Goal: Information Seeking & Learning: Learn about a topic

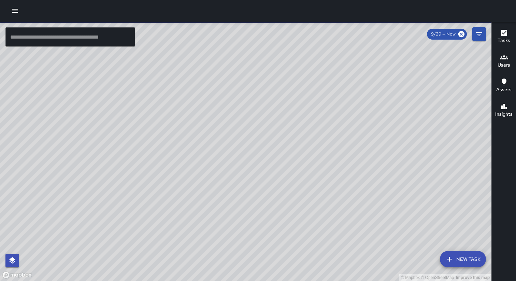
click at [12, 12] on icon "button" at bounding box center [15, 11] width 8 height 8
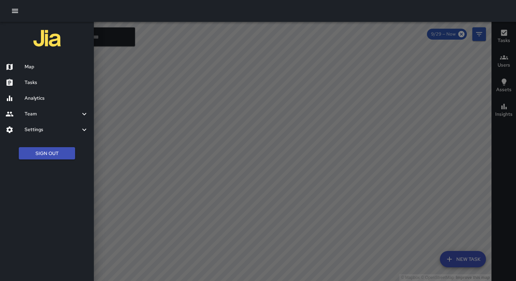
click at [44, 130] on h6 "Settings" at bounding box center [53, 130] width 56 height 8
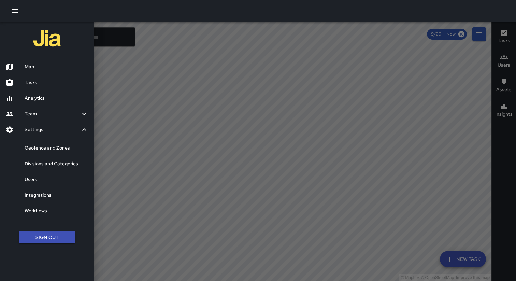
click at [44, 165] on h6 "Divisions and Categories" at bounding box center [57, 164] width 64 height 8
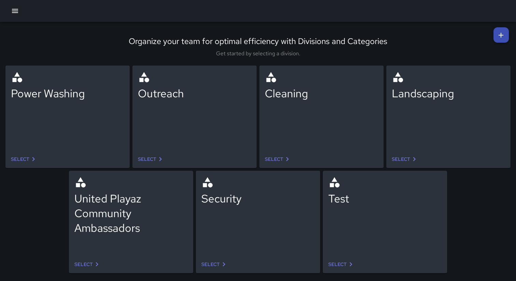
click at [18, 10] on icon "button" at bounding box center [15, 11] width 8 height 8
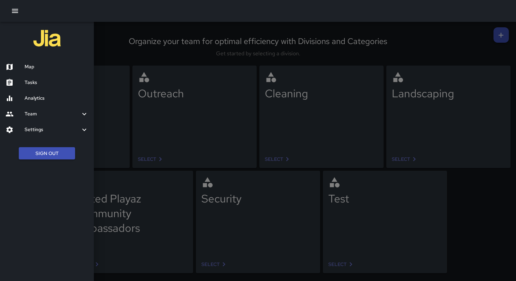
click at [42, 155] on button "Sign Out" at bounding box center [47, 153] width 56 height 13
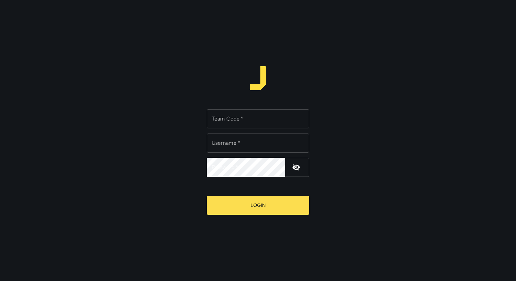
click at [213, 117] on div "Team Code   * Team Code   *" at bounding box center [258, 118] width 102 height 19
type input "*****"
type input "**********"
click at [207, 196] on button "Login" at bounding box center [258, 205] width 102 height 19
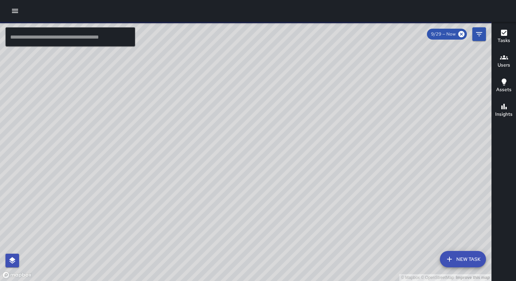
click at [13, 15] on button "button" at bounding box center [15, 11] width 14 height 14
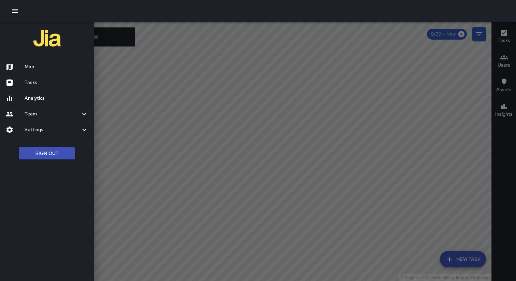
click at [46, 131] on h6 "Settings" at bounding box center [53, 130] width 56 height 8
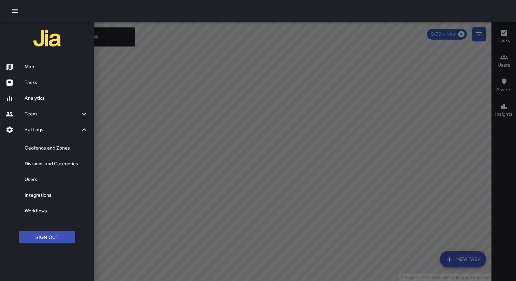
click at [48, 168] on div "Divisions and Categories" at bounding box center [47, 164] width 94 height 16
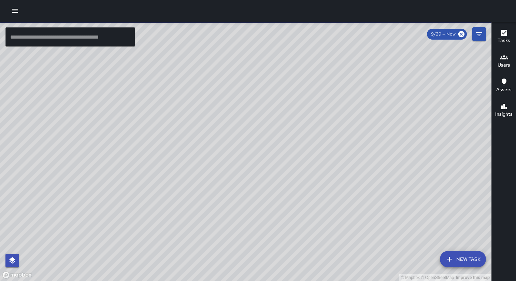
click at [15, 14] on icon "button" at bounding box center [15, 11] width 8 height 8
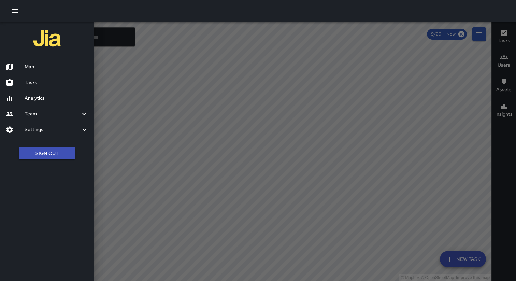
click at [38, 98] on h6 "Analytics" at bounding box center [57, 99] width 64 height 8
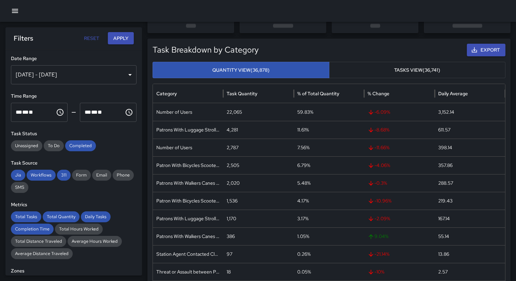
scroll to position [51, 0]
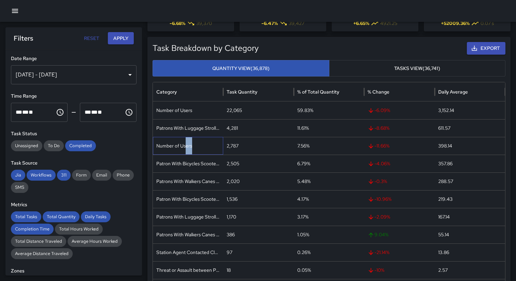
drag, startPoint x: 203, startPoint y: 152, endPoint x: 186, endPoint y: 150, distance: 17.9
click at [186, 150] on div "Number of Users" at bounding box center [188, 146] width 70 height 18
drag, startPoint x: 201, startPoint y: 112, endPoint x: 184, endPoint y: 114, distance: 17.2
click at [184, 114] on div "Number of Users" at bounding box center [188, 110] width 70 height 18
click at [199, 112] on div "Number of Users" at bounding box center [188, 110] width 70 height 18
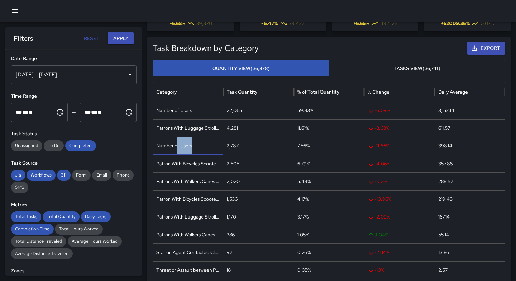
drag, startPoint x: 208, startPoint y: 146, endPoint x: 175, endPoint y: 147, distance: 32.1
click at [176, 147] on div "Number of Users" at bounding box center [188, 146] width 70 height 18
drag, startPoint x: 204, startPoint y: 109, endPoint x: 183, endPoint y: 110, distance: 20.9
click at [183, 110] on div "Number of Users" at bounding box center [188, 110] width 70 height 18
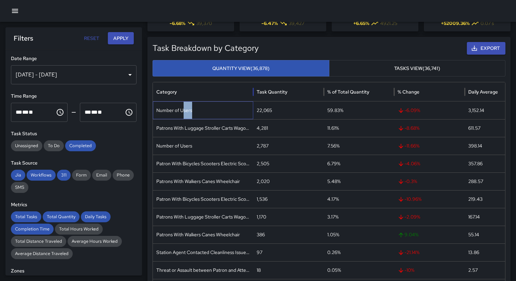
drag, startPoint x: 222, startPoint y: 90, endPoint x: 256, endPoint y: 90, distance: 34.1
click at [255, 90] on div at bounding box center [253, 91] width 3 height 19
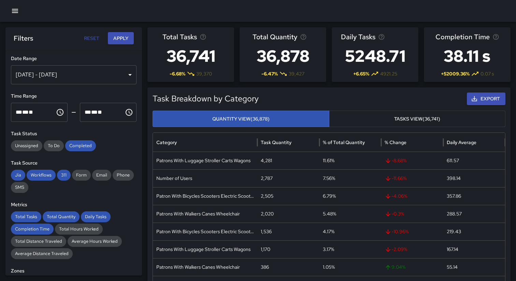
scroll to position [0, 0]
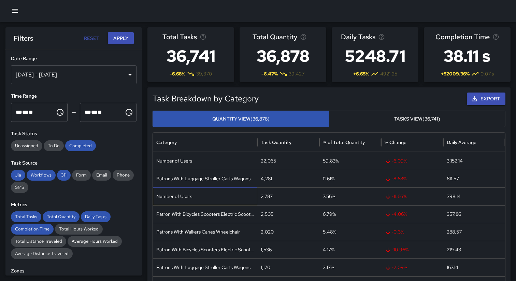
click at [219, 197] on div "Number of Users" at bounding box center [205, 196] width 104 height 18
click at [201, 200] on div "Number of Users" at bounding box center [205, 196] width 104 height 18
drag, startPoint x: 205, startPoint y: 199, endPoint x: 187, endPoint y: 199, distance: 17.8
click at [188, 200] on div "Number of Users" at bounding box center [205, 196] width 104 height 18
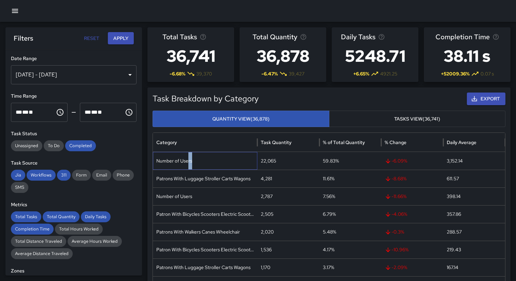
drag, startPoint x: 202, startPoint y: 163, endPoint x: 187, endPoint y: 165, distance: 15.8
click at [187, 165] on div "Number of Users" at bounding box center [205, 161] width 104 height 18
click at [207, 163] on div "Number of Users" at bounding box center [205, 161] width 104 height 18
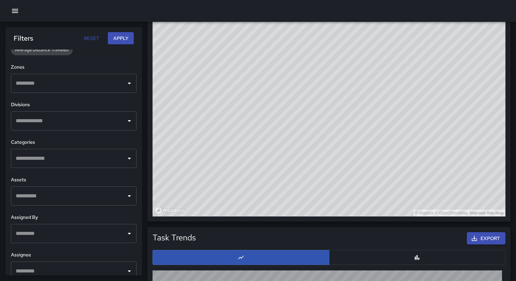
scroll to position [214, 0]
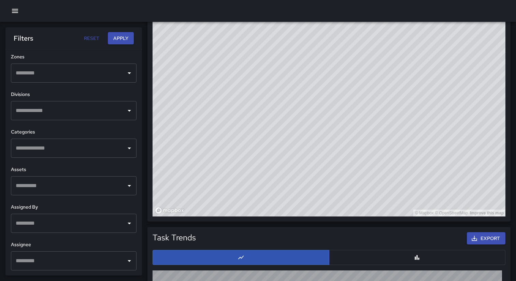
click at [86, 155] on div "​" at bounding box center [74, 148] width 126 height 19
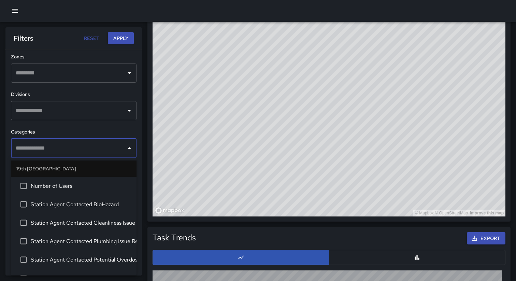
click at [71, 188] on span "Number of Users" at bounding box center [81, 186] width 100 height 8
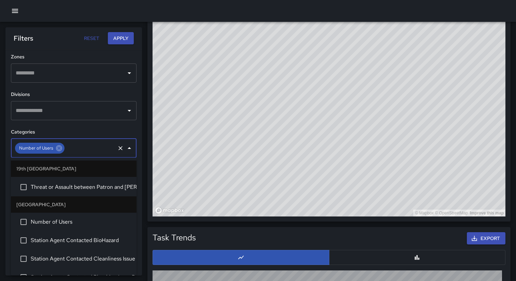
scroll to position [141, 0]
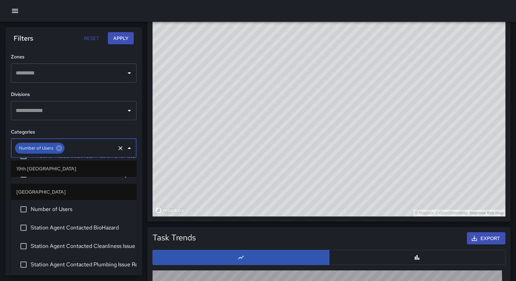
click at [60, 214] on li "Number of Users" at bounding box center [74, 209] width 126 height 18
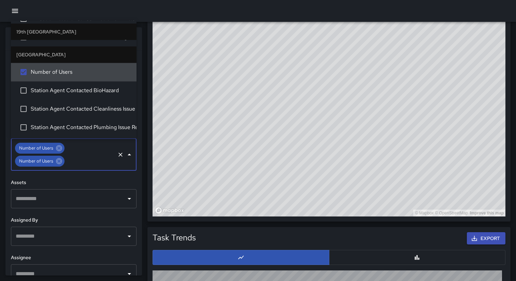
scroll to position [227, 0]
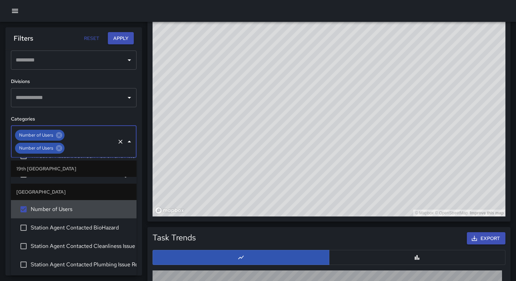
click at [122, 40] on button "Apply" at bounding box center [121, 38] width 26 height 13
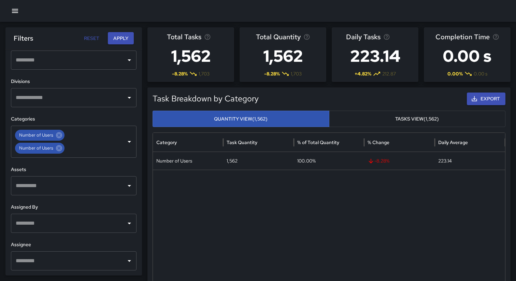
scroll to position [4, 0]
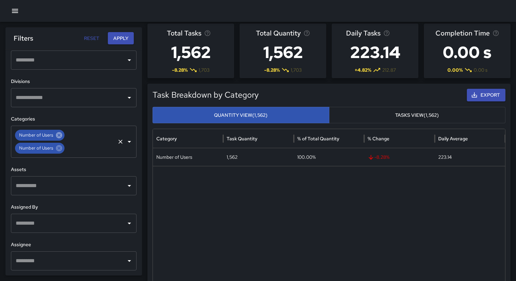
click at [59, 136] on icon at bounding box center [59, 135] width 6 height 6
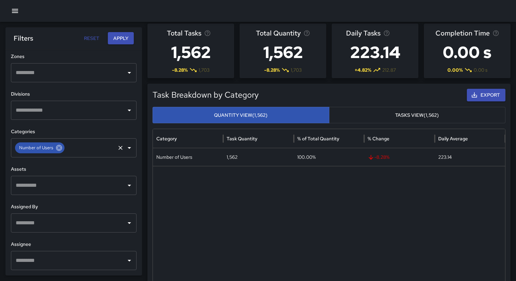
scroll to position [0, 0]
click at [59, 145] on icon at bounding box center [59, 148] width 6 height 6
click at [315, 95] on h5 "Task Breakdown by Category" at bounding box center [285, 94] width 264 height 11
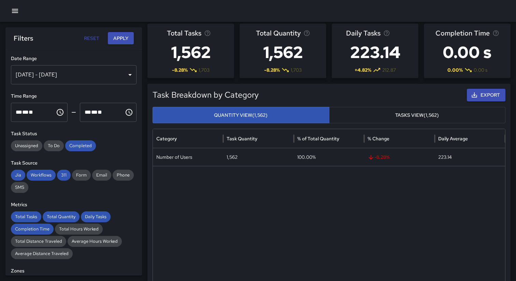
click at [122, 40] on button "Apply" at bounding box center [121, 38] width 26 height 13
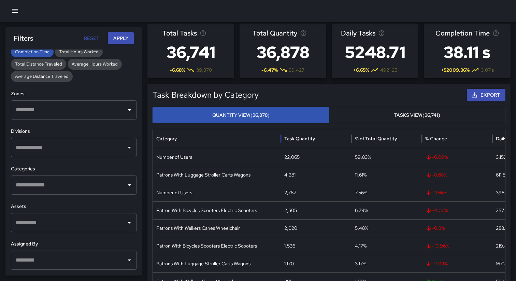
drag, startPoint x: 223, startPoint y: 138, endPoint x: 285, endPoint y: 138, distance: 61.4
click at [283, 138] on div at bounding box center [280, 138] width 3 height 19
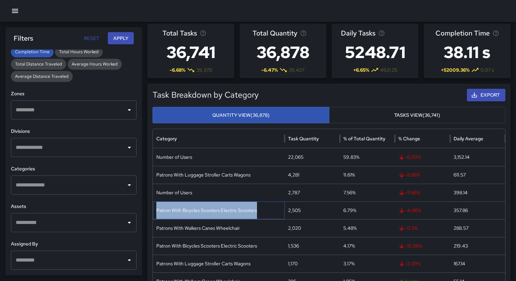
drag, startPoint x: 257, startPoint y: 210, endPoint x: 156, endPoint y: 214, distance: 101.8
click at [156, 214] on div "Patron With Bicycles Scooters Electric Scooters" at bounding box center [219, 210] width 132 height 18
copy div "Patron With Bicycles Scooters Electric Scooters"
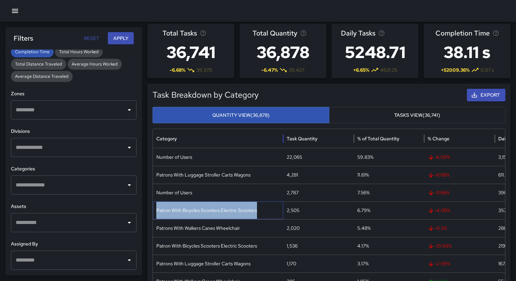
drag, startPoint x: 223, startPoint y: 138, endPoint x: 315, endPoint y: 138, distance: 91.5
click at [285, 138] on div at bounding box center [283, 138] width 3 height 19
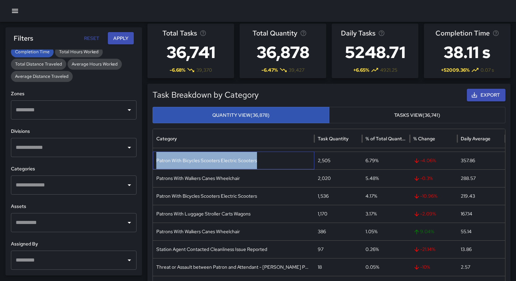
scroll to position [50, 0]
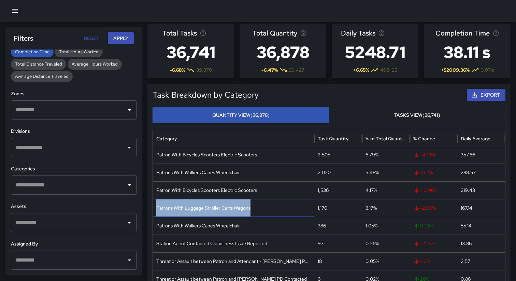
drag, startPoint x: 252, startPoint y: 210, endPoint x: 156, endPoint y: 212, distance: 95.6
click at [157, 212] on div "Patrons With Luggage Stroller Carts Wagons" at bounding box center [233, 208] width 161 height 18
copy div "Patrons With Luggage Stroller Carts Wagons"
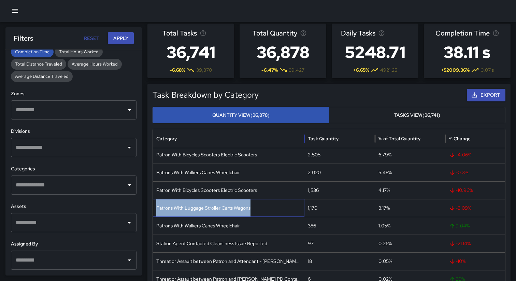
drag, startPoint x: 224, startPoint y: 140, endPoint x: 305, endPoint y: 139, distance: 81.2
click at [305, 139] on div at bounding box center [304, 138] width 3 height 19
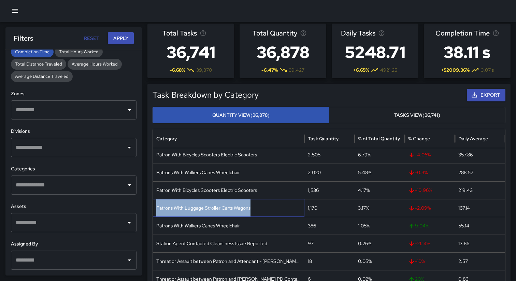
scroll to position [60, 0]
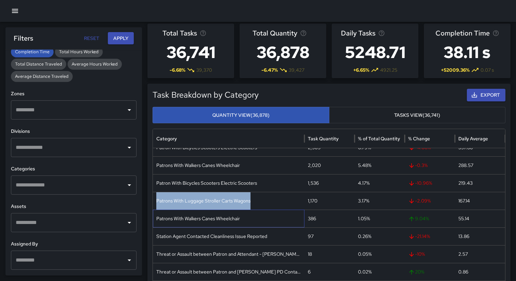
click at [207, 219] on div "Patrons With Walkers Canes Wheelchair" at bounding box center [229, 219] width 152 height 18
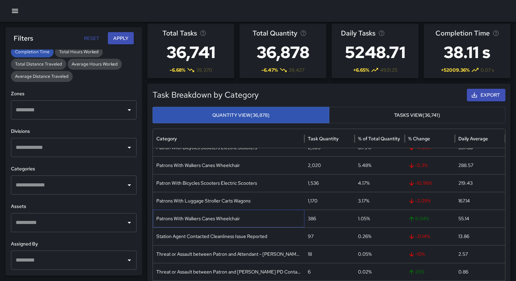
click at [207, 219] on div "Patrons With Walkers Canes Wheelchair" at bounding box center [229, 219] width 152 height 18
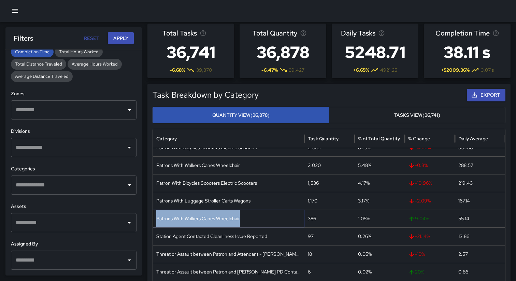
copy div "Patrons With Walkers Canes Wheelchair"
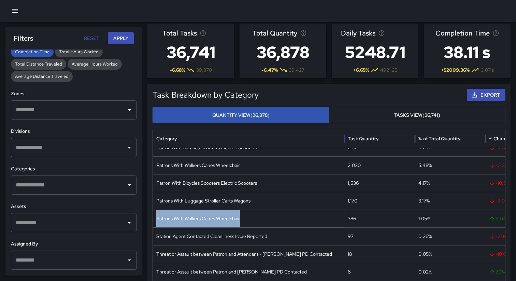
drag, startPoint x: 222, startPoint y: 135, endPoint x: 342, endPoint y: 139, distance: 119.9
click at [343, 139] on div at bounding box center [344, 138] width 3 height 19
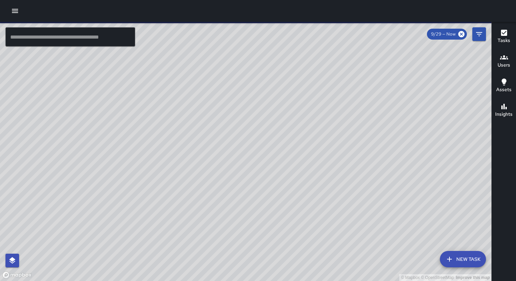
click at [14, 8] on icon "button" at bounding box center [15, 11] width 8 height 8
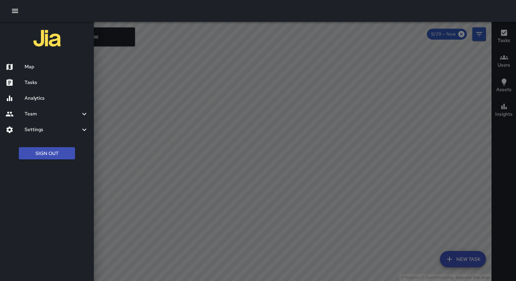
click at [42, 96] on h6 "Analytics" at bounding box center [57, 99] width 64 height 8
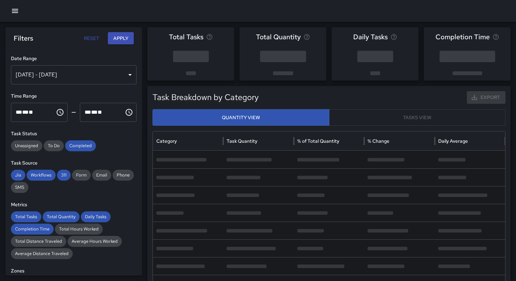
click at [116, 38] on button "Apply" at bounding box center [121, 38] width 26 height 13
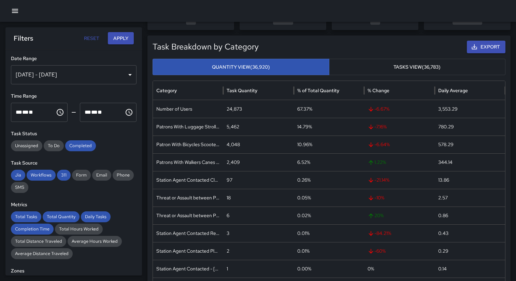
scroll to position [60, 0]
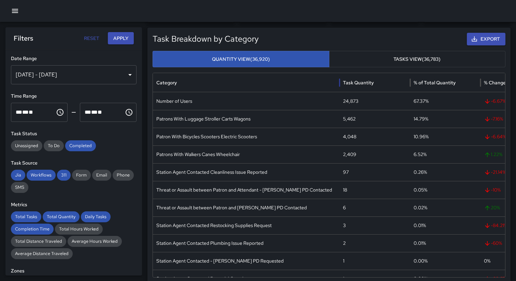
drag, startPoint x: 224, startPoint y: 85, endPoint x: 344, endPoint y: 90, distance: 120.6
click at [341, 90] on div at bounding box center [339, 82] width 3 height 19
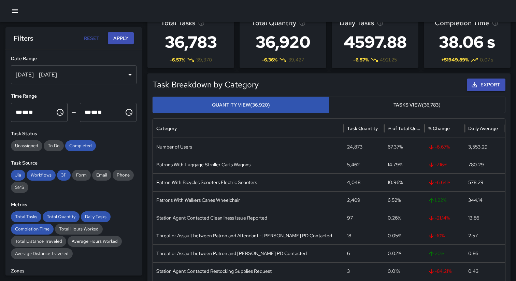
scroll to position [0, 0]
